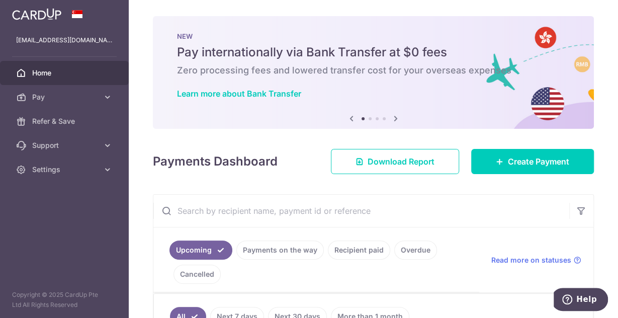
scroll to position [0, 48]
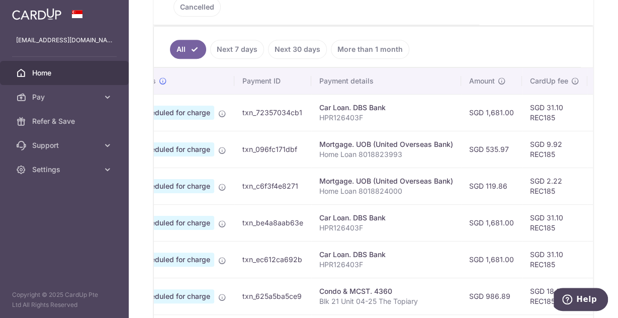
click at [360, 150] on p "Home Loan 8018823993" at bounding box center [386, 154] width 134 height 10
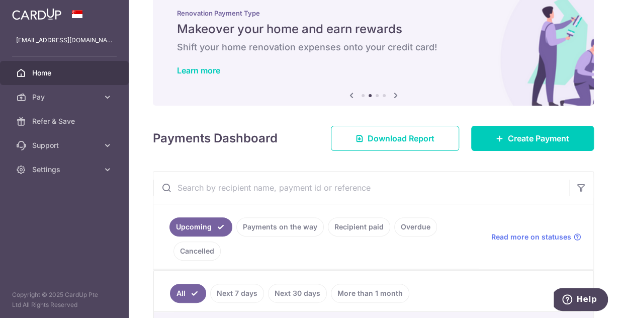
scroll to position [0, 0]
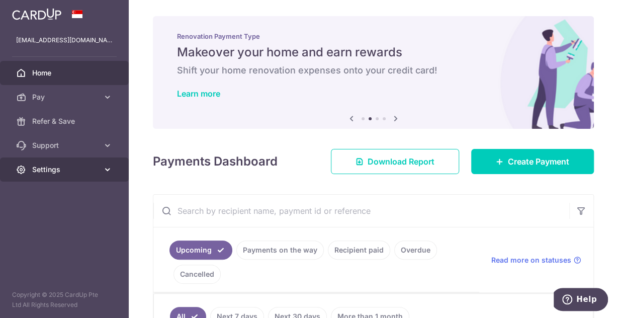
click at [65, 174] on span "Settings" at bounding box center [65, 169] width 66 height 10
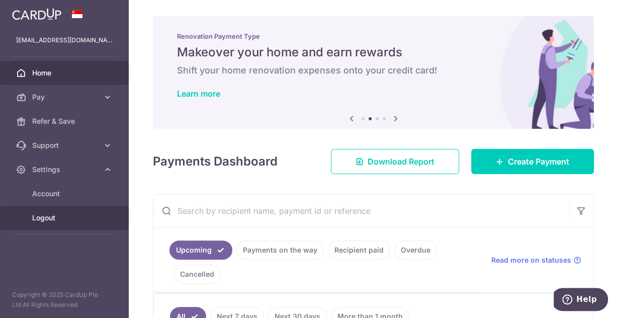
click at [45, 219] on span "Logout" at bounding box center [65, 218] width 66 height 10
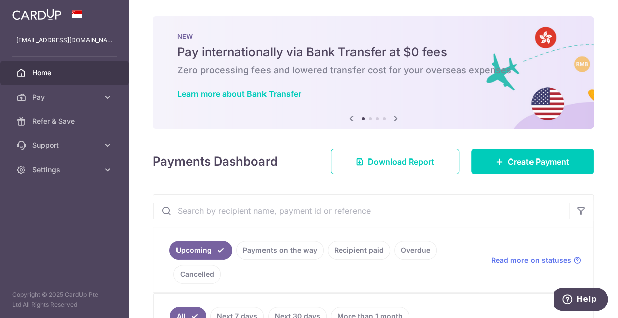
scroll to position [0, 149]
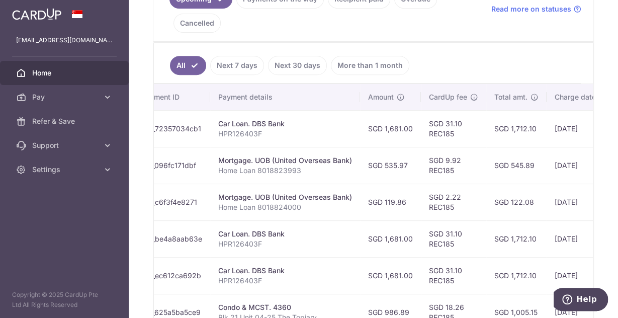
click at [319, 142] on td "Car Loan. DBS Bank HPR126403F" at bounding box center [285, 128] width 150 height 37
click at [46, 76] on span "Home" at bounding box center [65, 73] width 66 height 10
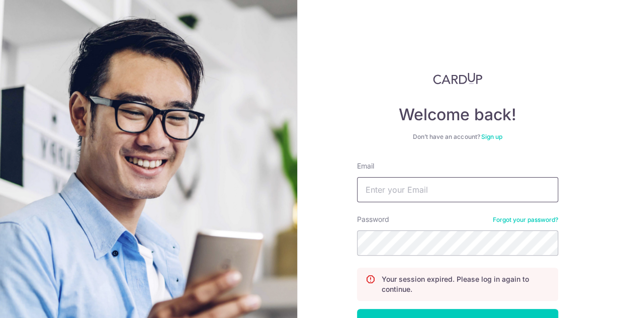
click at [443, 189] on input "Email" at bounding box center [457, 189] width 201 height 25
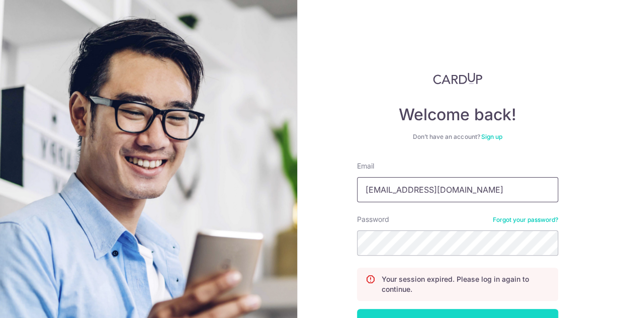
type input "[EMAIL_ADDRESS][DOMAIN_NAME]"
click at [410, 312] on button "Log in" at bounding box center [457, 321] width 201 height 25
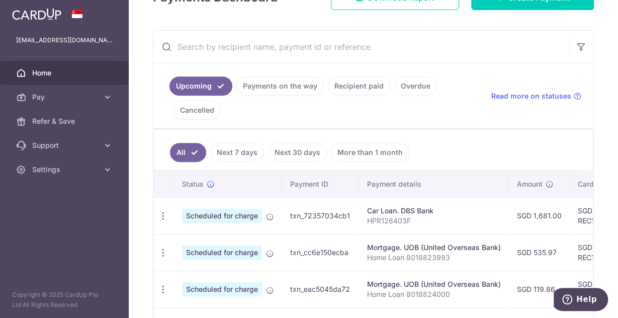
scroll to position [154, 0]
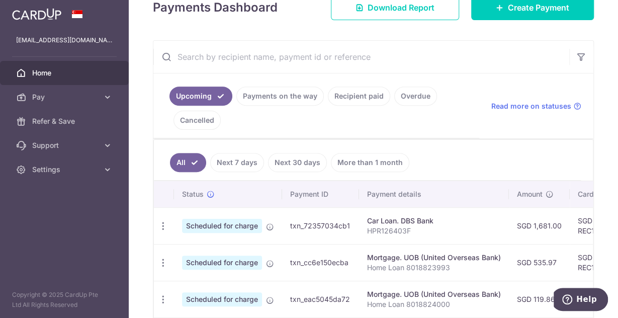
click at [40, 75] on span "Home" at bounding box center [65, 73] width 66 height 10
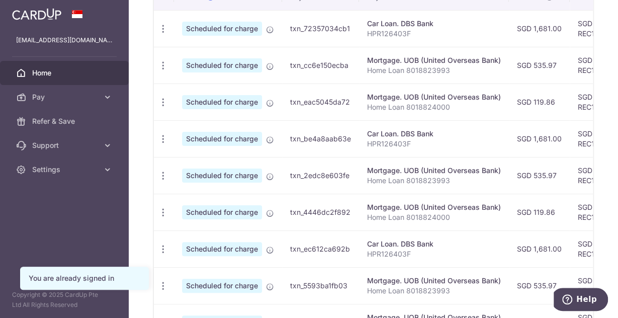
scroll to position [354, 0]
